Goal: Navigation & Orientation: Find specific page/section

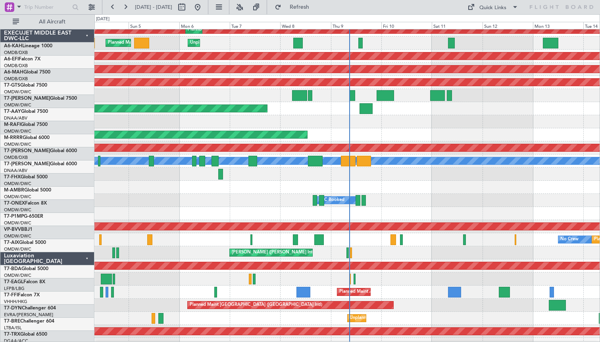
scroll to position [137, 0]
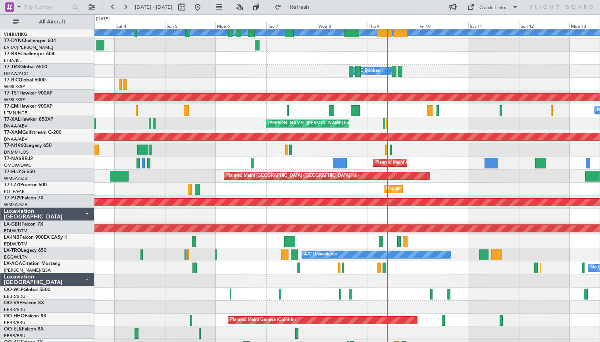
scroll to position [266, 0]
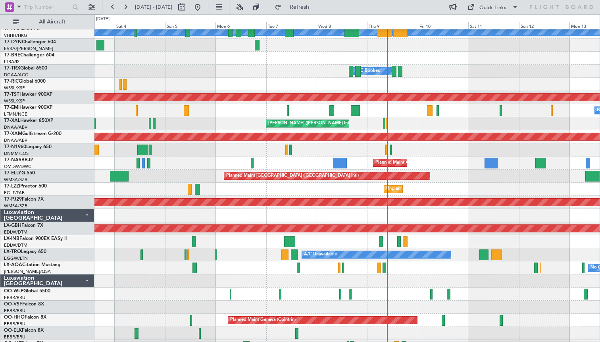
click at [179, 177] on div "Planned Maint [GEOGRAPHIC_DATA] ([GEOGRAPHIC_DATA] Intl)" at bounding box center [348, 176] width 506 height 13
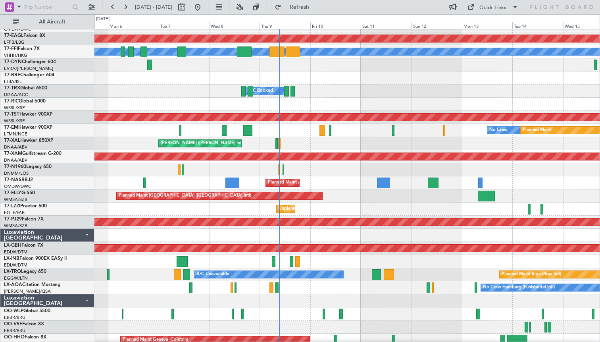
scroll to position [238, 0]
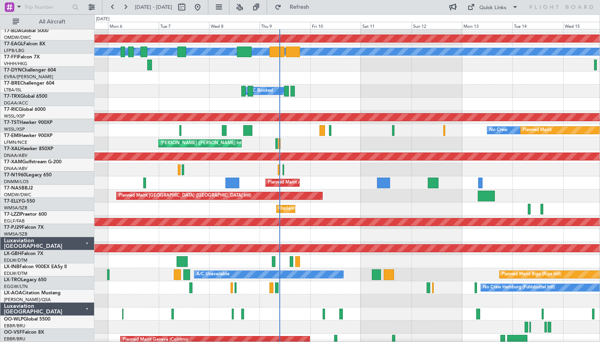
click at [142, 216] on div "Unplanned Maint [GEOGRAPHIC_DATA] ([GEOGRAPHIC_DATA])" at bounding box center [348, 209] width 506 height 13
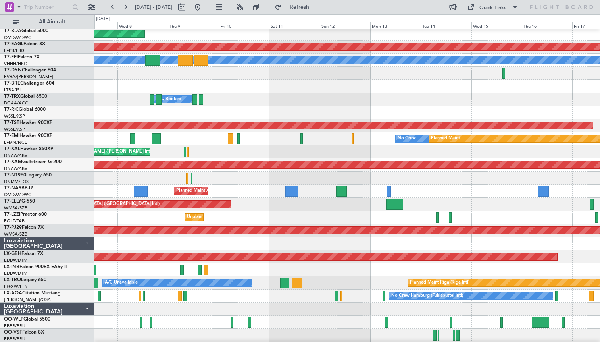
click at [375, 213] on div "Unplanned Maint [GEOGRAPHIC_DATA] ([GEOGRAPHIC_DATA])" at bounding box center [348, 217] width 506 height 13
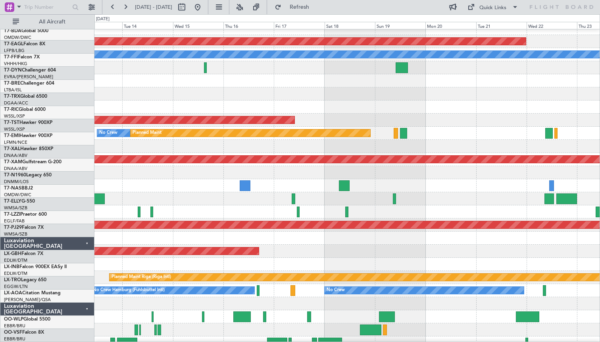
click at [328, 206] on div "A/C Unavailable [GEOGRAPHIC_DATA] ([GEOGRAPHIC_DATA])" at bounding box center [348, 211] width 506 height 13
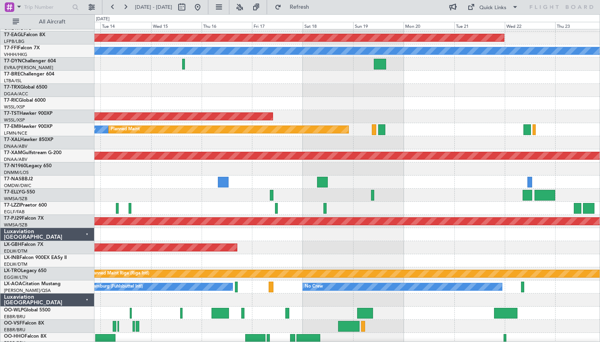
click at [104, 143] on div at bounding box center [348, 142] width 506 height 13
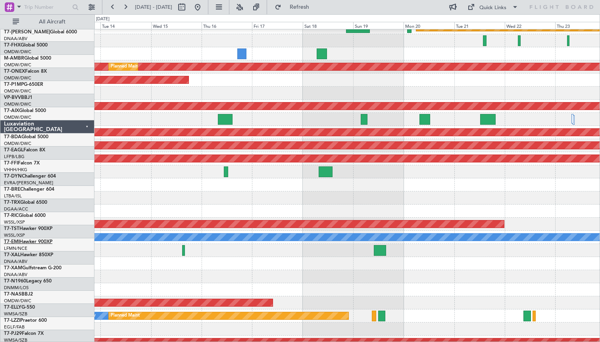
scroll to position [0, 0]
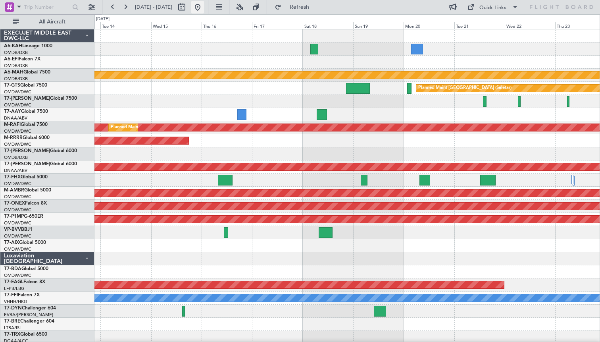
click at [204, 8] on button at bounding box center [197, 7] width 13 height 13
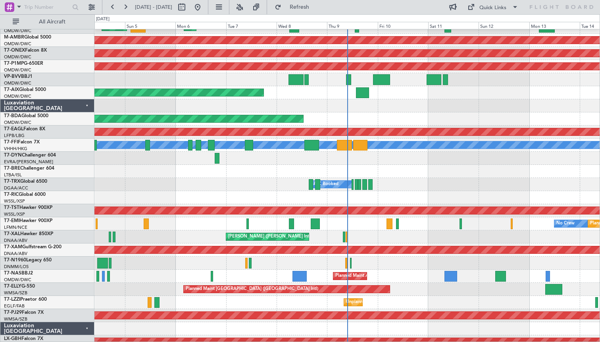
scroll to position [152, 0]
